Goal: Transaction & Acquisition: Purchase product/service

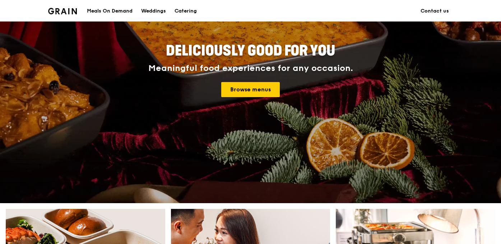
scroll to position [82, 0]
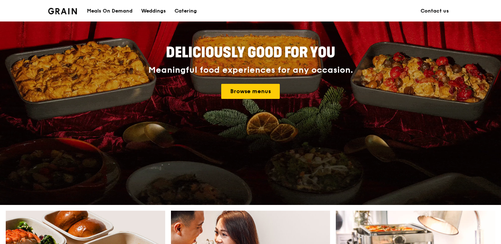
click at [246, 100] on div "Deliciously good for you Meaningful food experiences for any occasion. Browse m…" at bounding box center [250, 72] width 323 height 59
click at [240, 93] on link "Browse menus" at bounding box center [250, 91] width 58 height 15
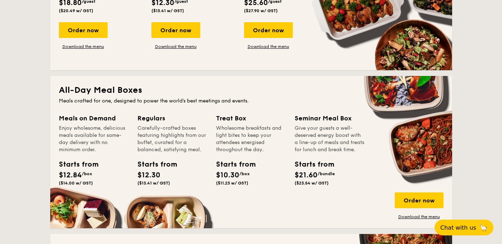
scroll to position [470, 0]
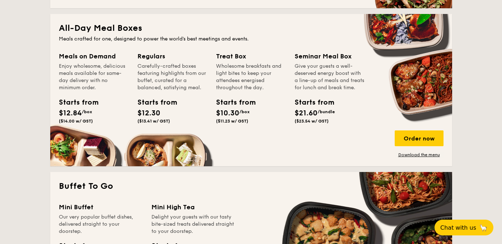
click at [327, 78] on div "Give your guests a well-deserved energy boost with a line-up of meals and treat…" at bounding box center [330, 77] width 70 height 29
click at [404, 142] on div "Order now" at bounding box center [419, 139] width 49 height 16
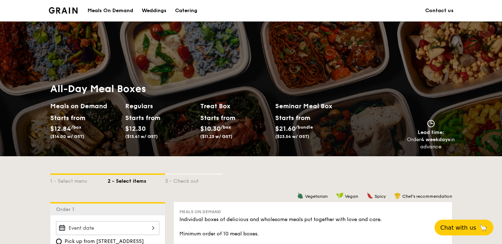
click at [120, 11] on div "Meals On Demand" at bounding box center [111, 11] width 46 height 22
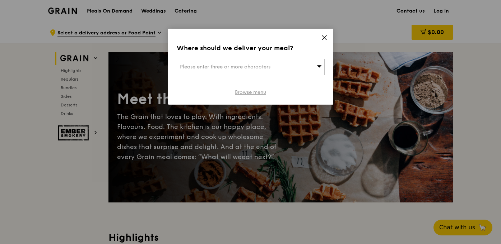
click at [255, 91] on link "Browse menu" at bounding box center [250, 92] width 31 height 7
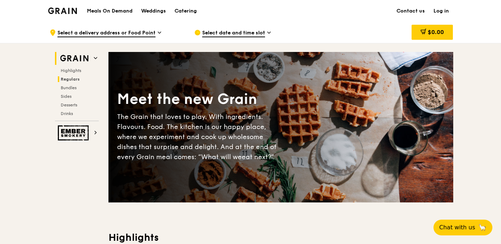
click at [64, 78] on span "Regulars" at bounding box center [70, 79] width 19 height 5
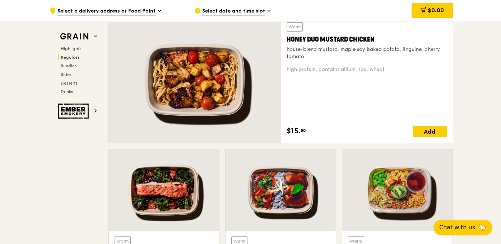
scroll to position [505, 0]
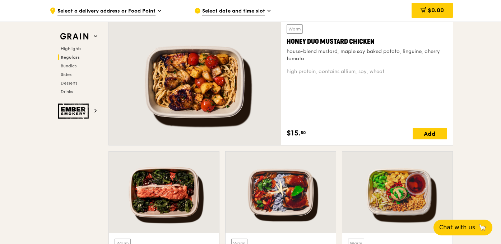
click at [307, 69] on div "high protein, contains allium, soy, wheat" at bounding box center [366, 71] width 160 height 7
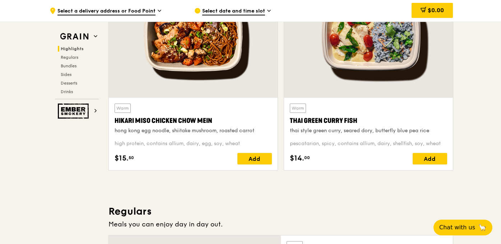
scroll to position [287, 0]
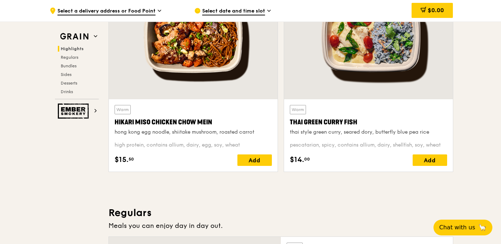
click at [361, 87] on div at bounding box center [368, 37] width 169 height 125
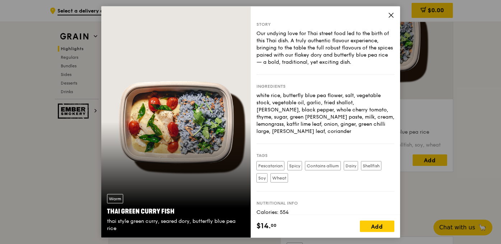
scroll to position [29, 0]
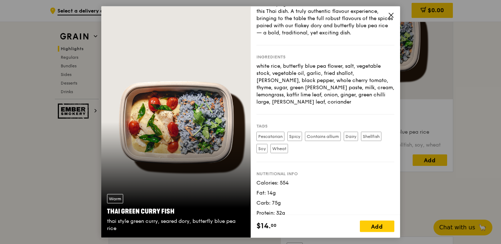
click at [388, 14] on icon at bounding box center [391, 15] width 6 height 6
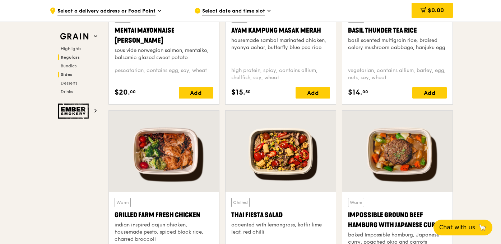
click at [64, 73] on span "Sides" at bounding box center [66, 74] width 11 height 5
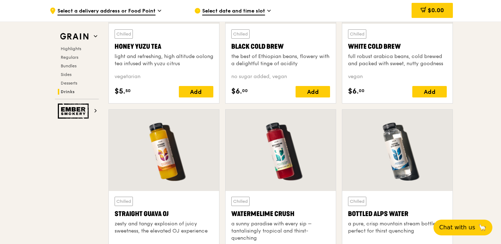
scroll to position [2781, 0]
